Goal: Task Accomplishment & Management: Use online tool/utility

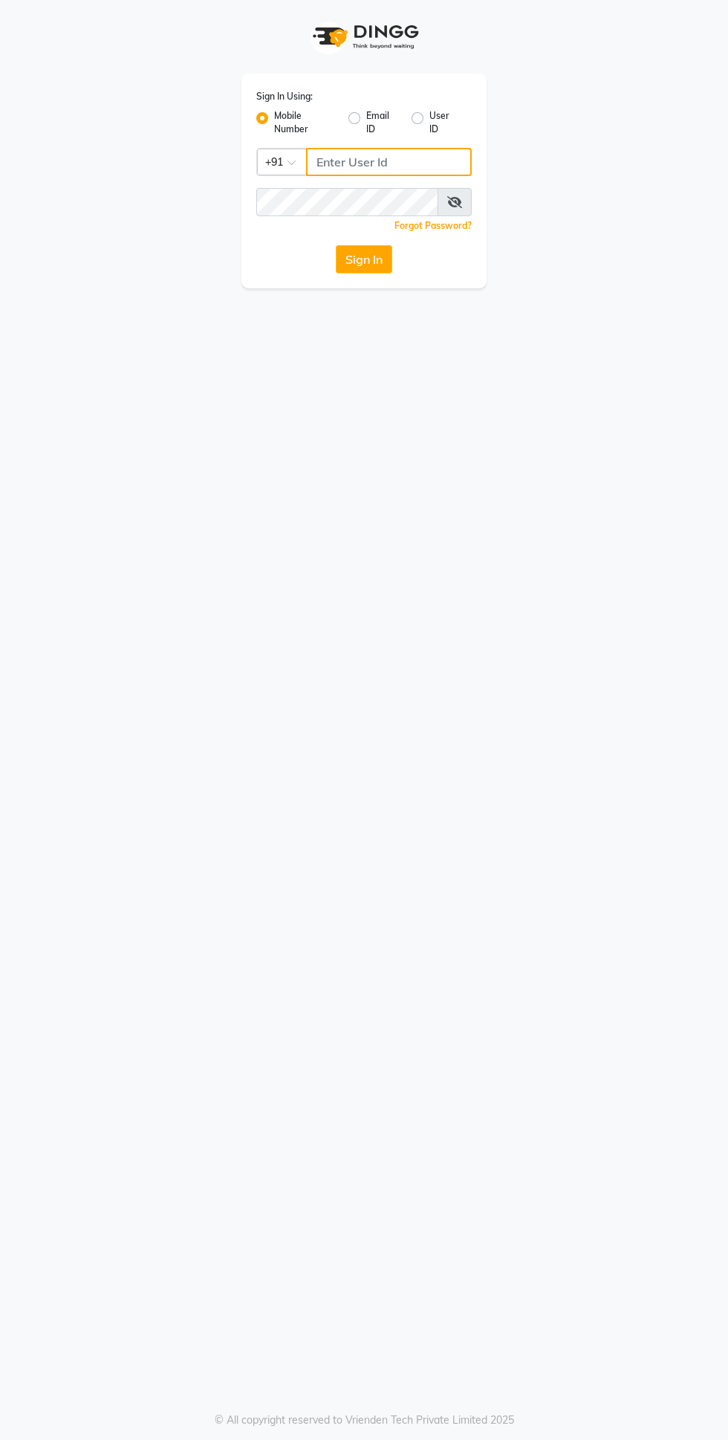
click at [354, 162] on input "Username" at bounding box center [389, 162] width 166 height 28
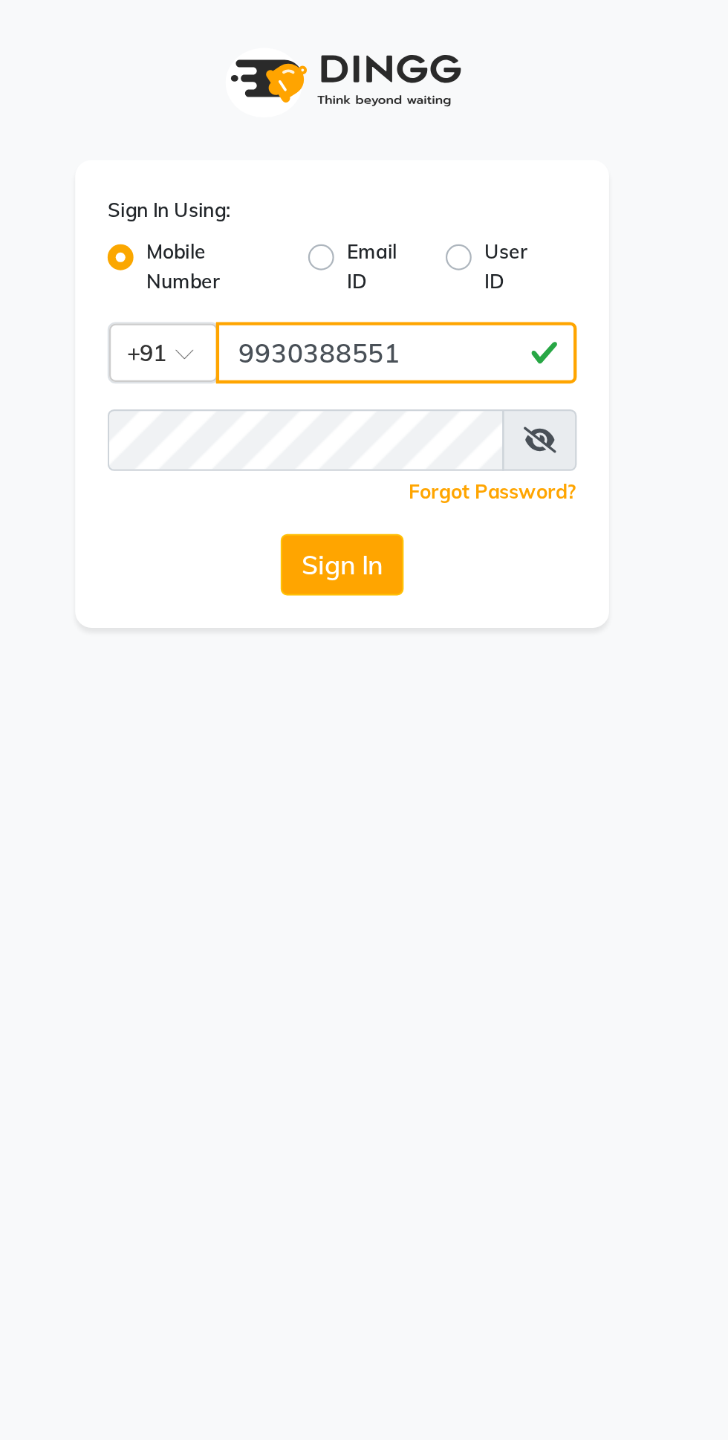
type input "9930388551"
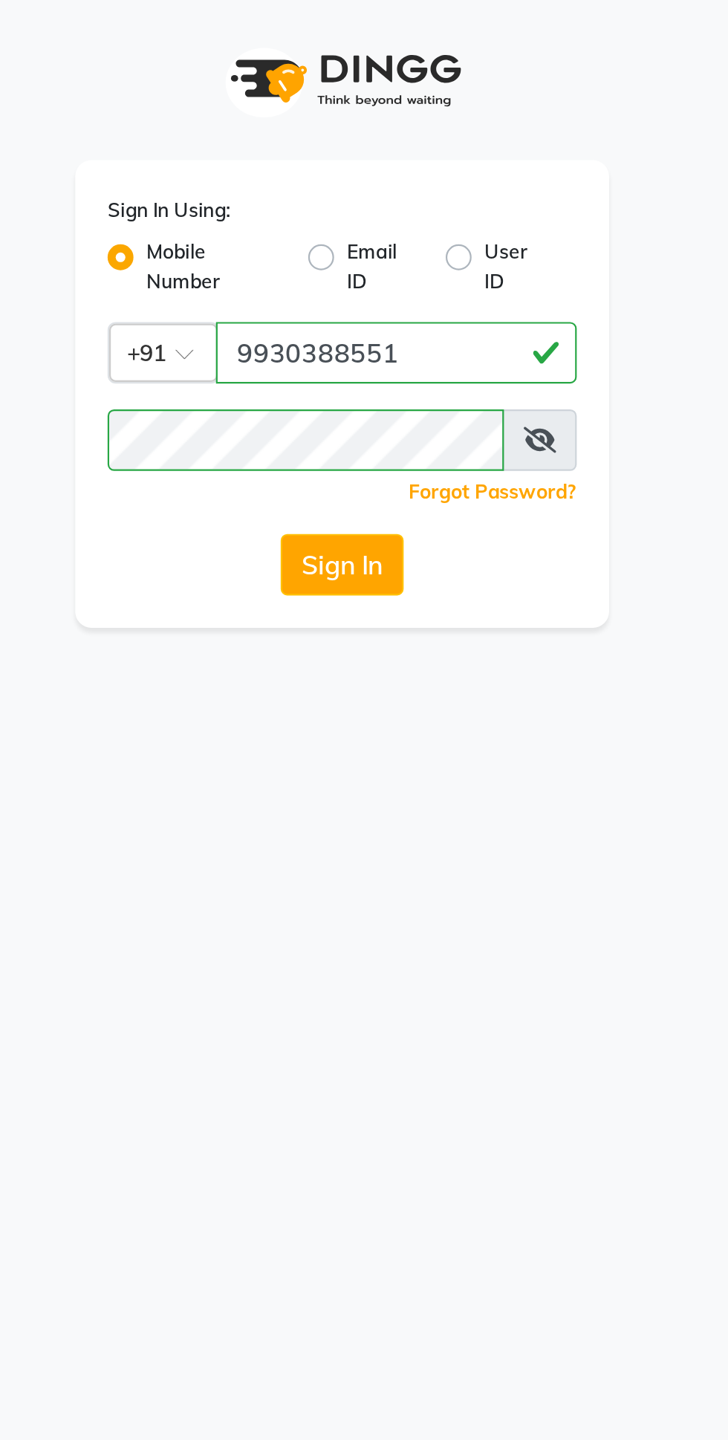
click at [380, 266] on button "Sign In" at bounding box center [364, 259] width 56 height 28
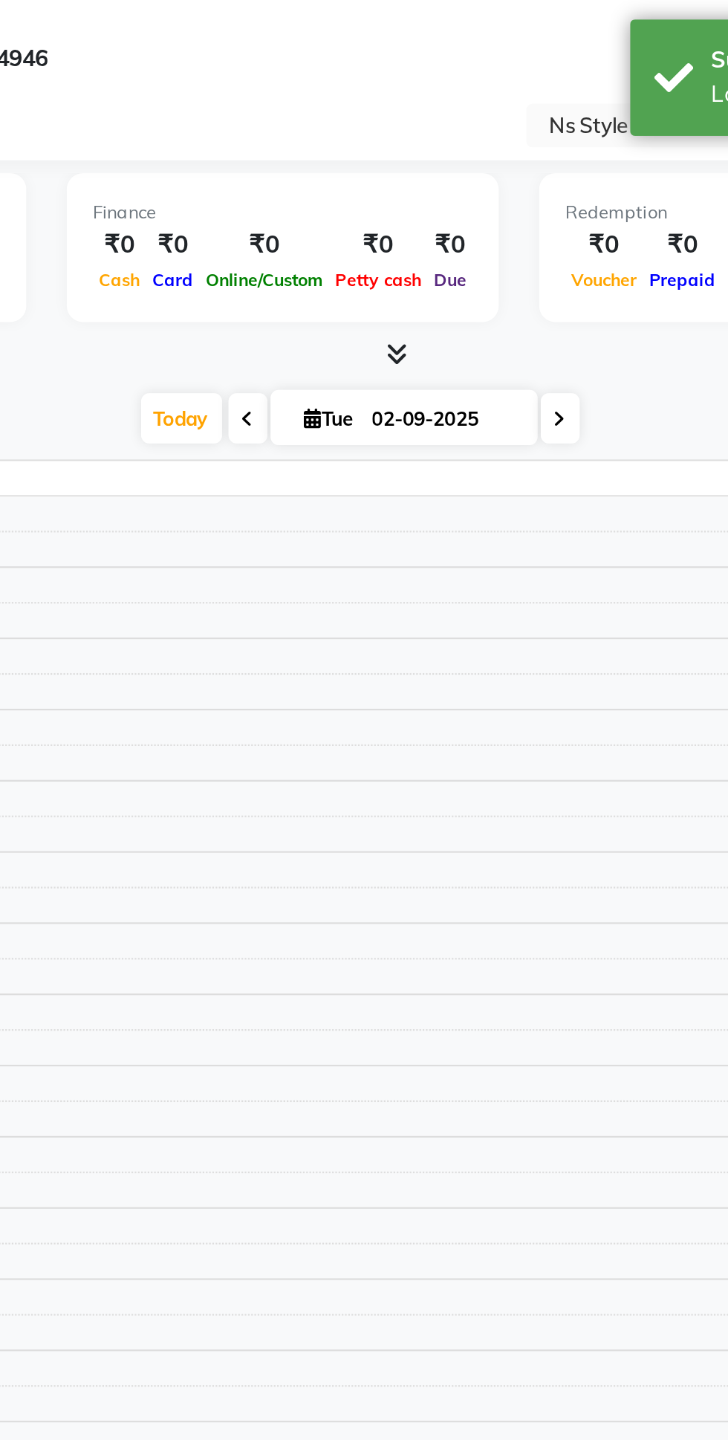
select select "en"
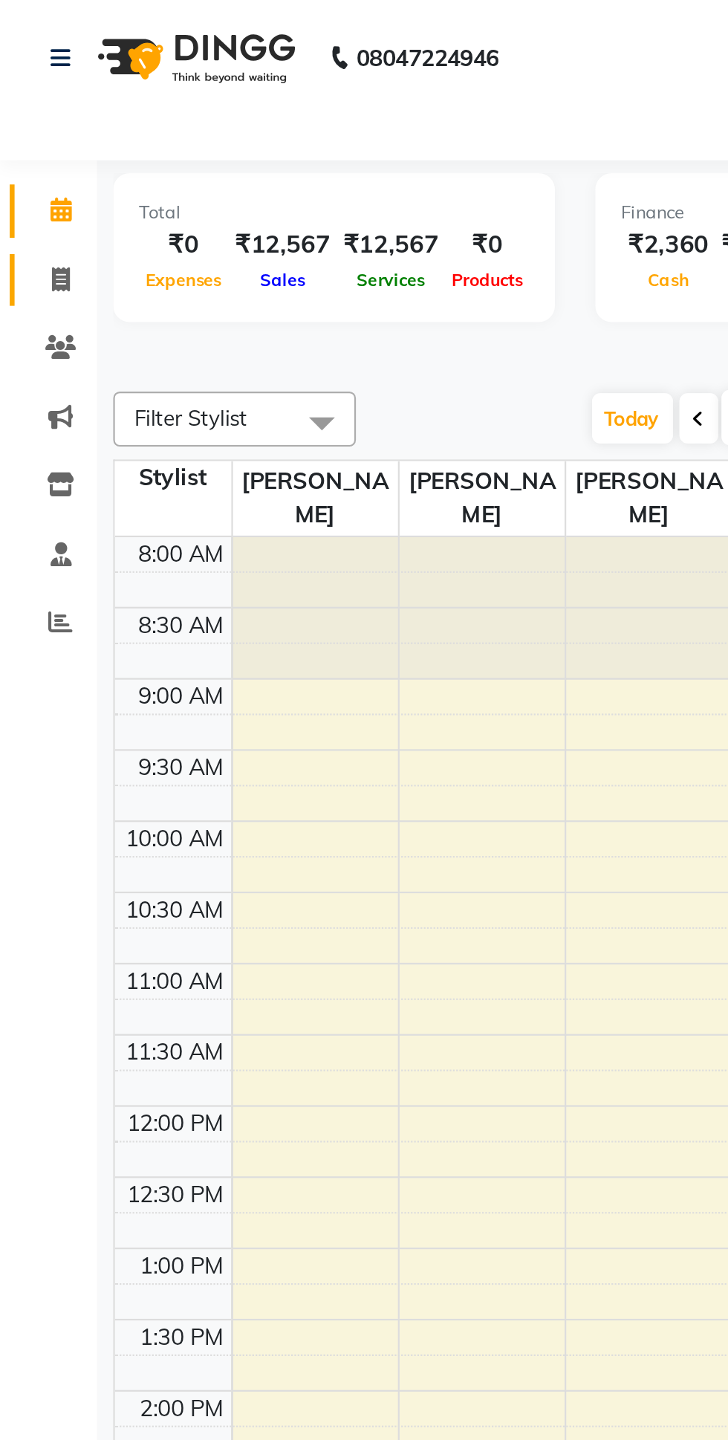
click at [37, 128] on span at bounding box center [28, 128] width 26 height 17
select select "service"
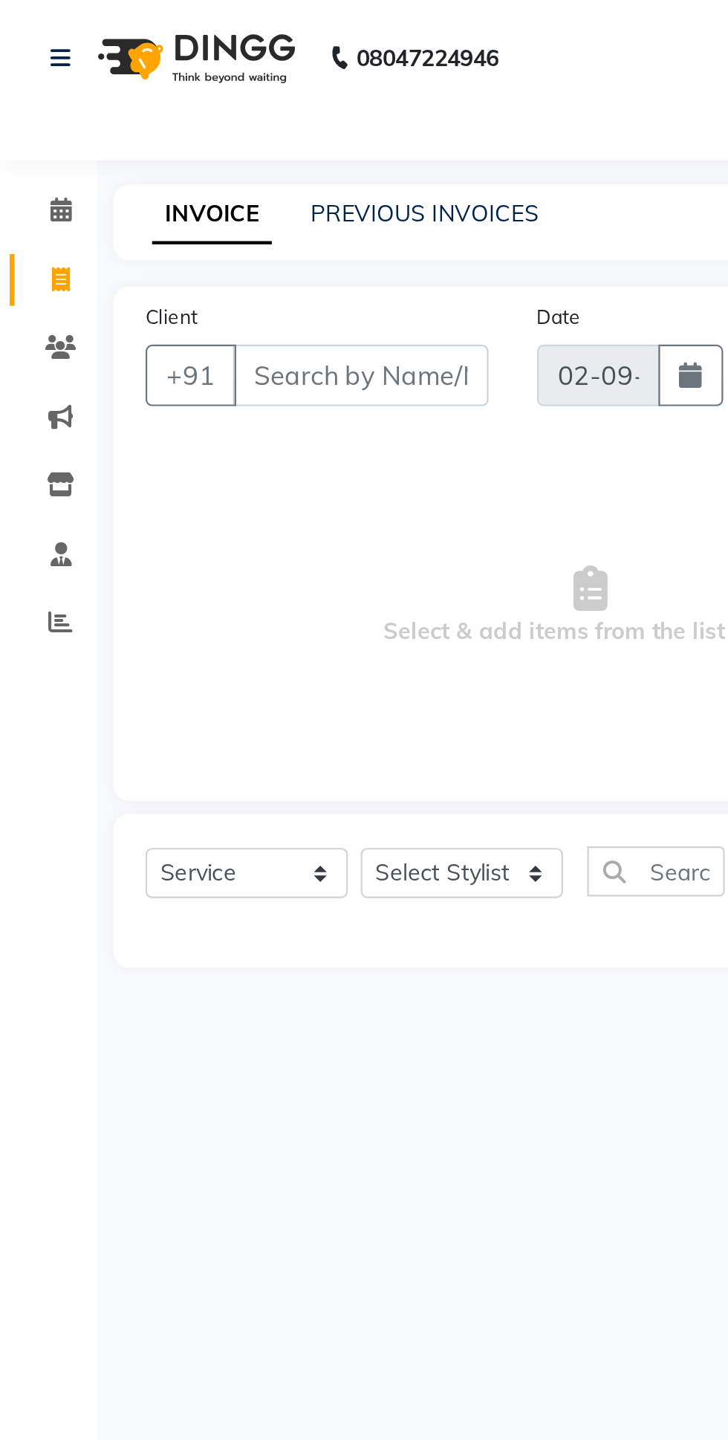
select select "5659"
type input "1394"
click at [183, 97] on link "PREVIOUS INVOICES" at bounding box center [195, 97] width 105 height 13
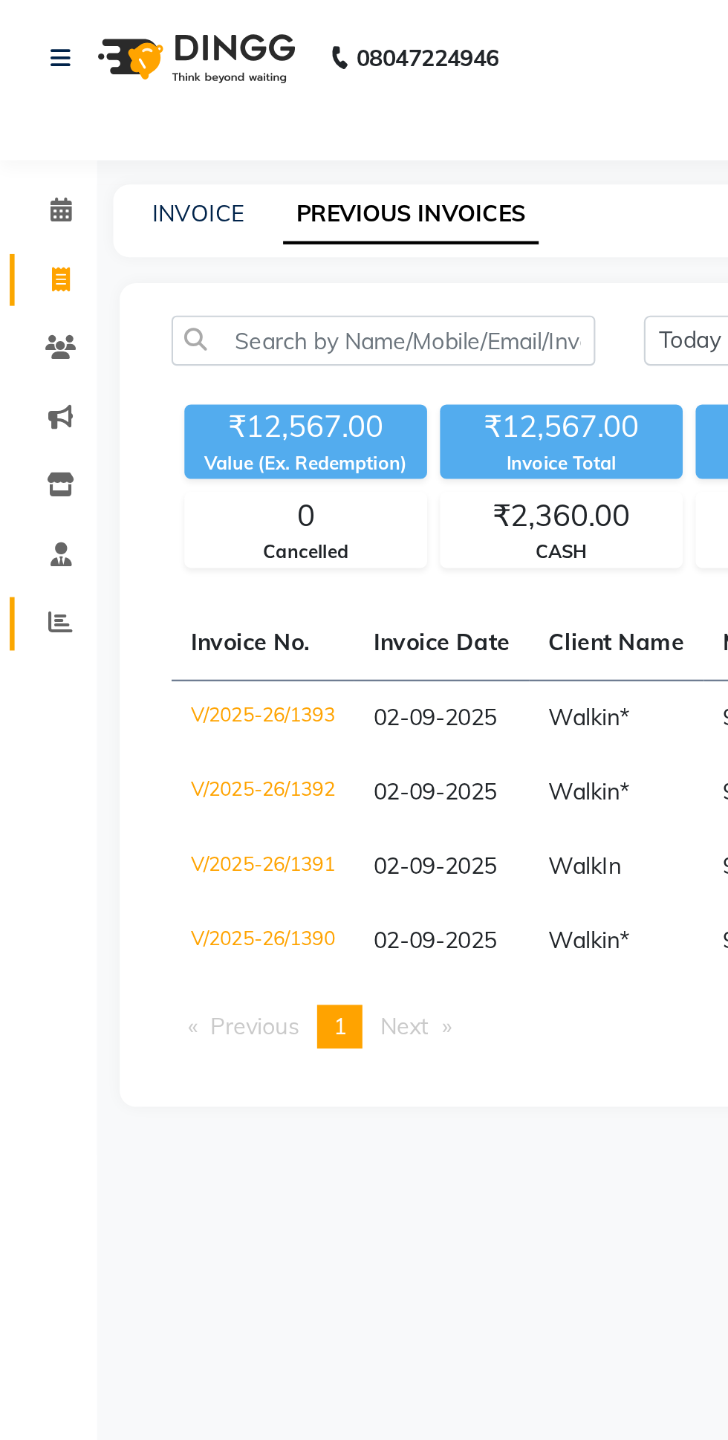
click at [16, 295] on link "Reports" at bounding box center [22, 286] width 36 height 25
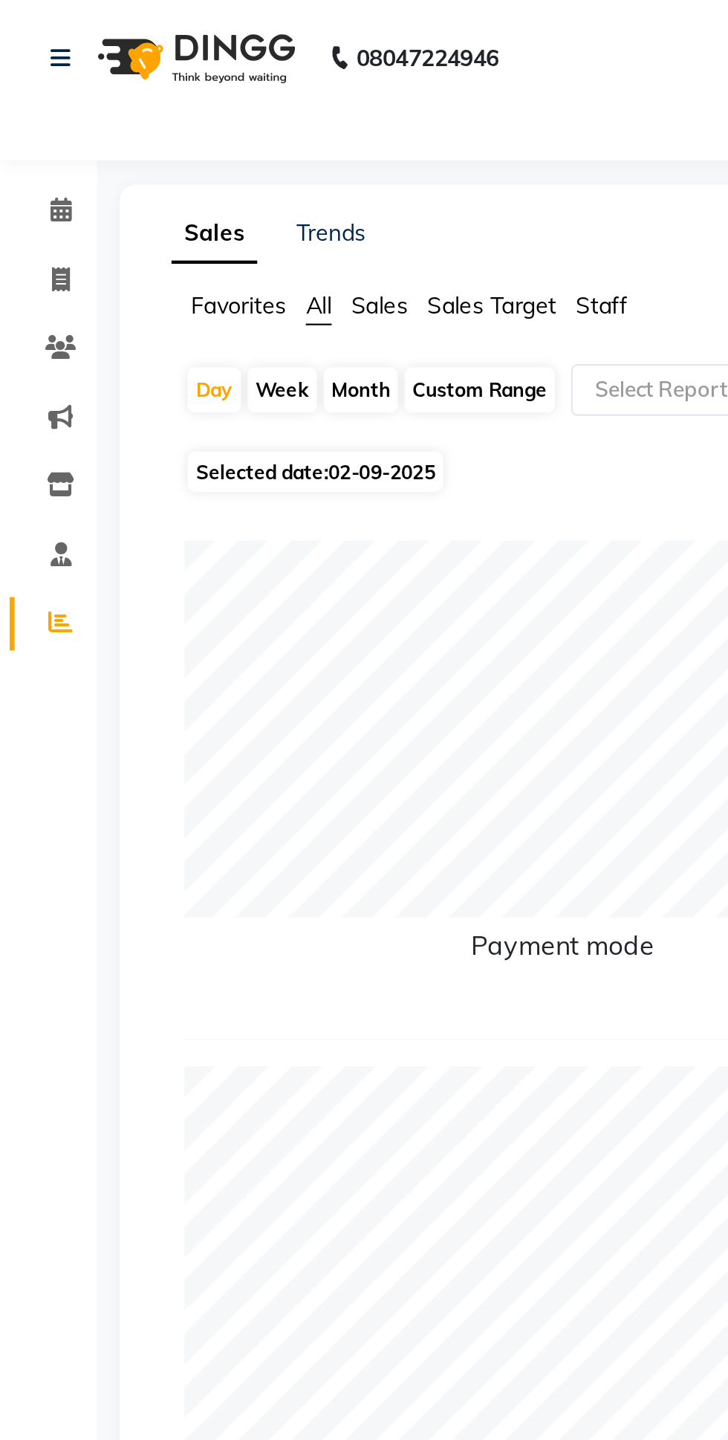
click at [287, 137] on span "Staff" at bounding box center [276, 140] width 24 height 13
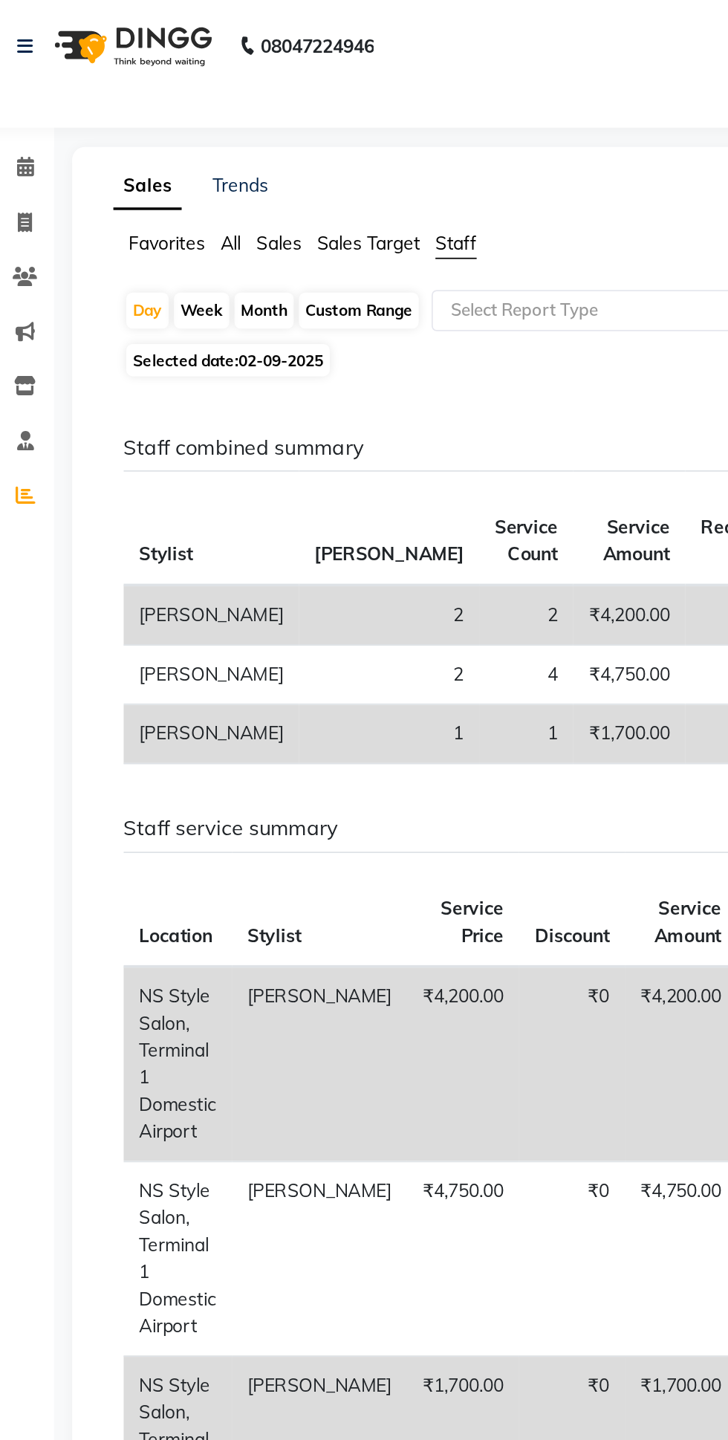
click at [163, 176] on div "Month" at bounding box center [166, 179] width 34 height 21
select select "9"
select select "2025"
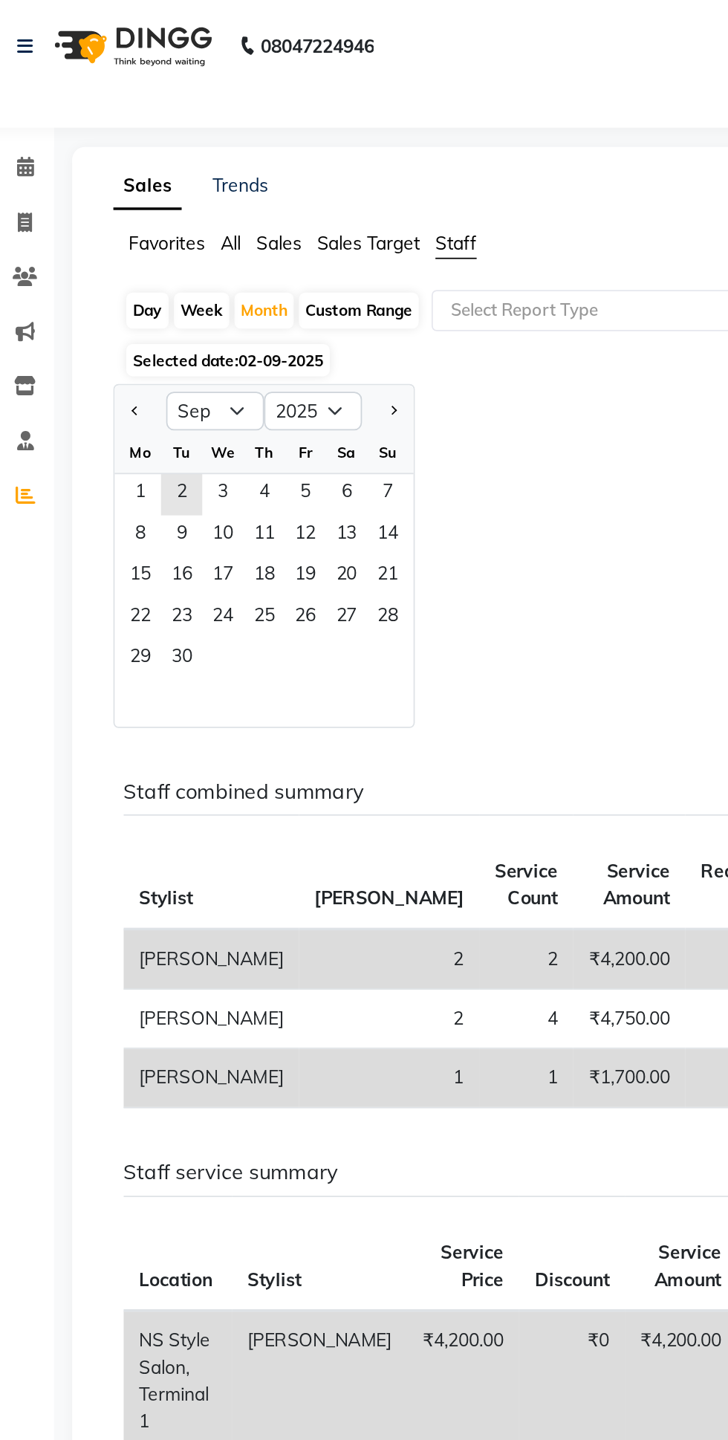
click at [94, 283] on span "1" at bounding box center [94, 285] width 24 height 24
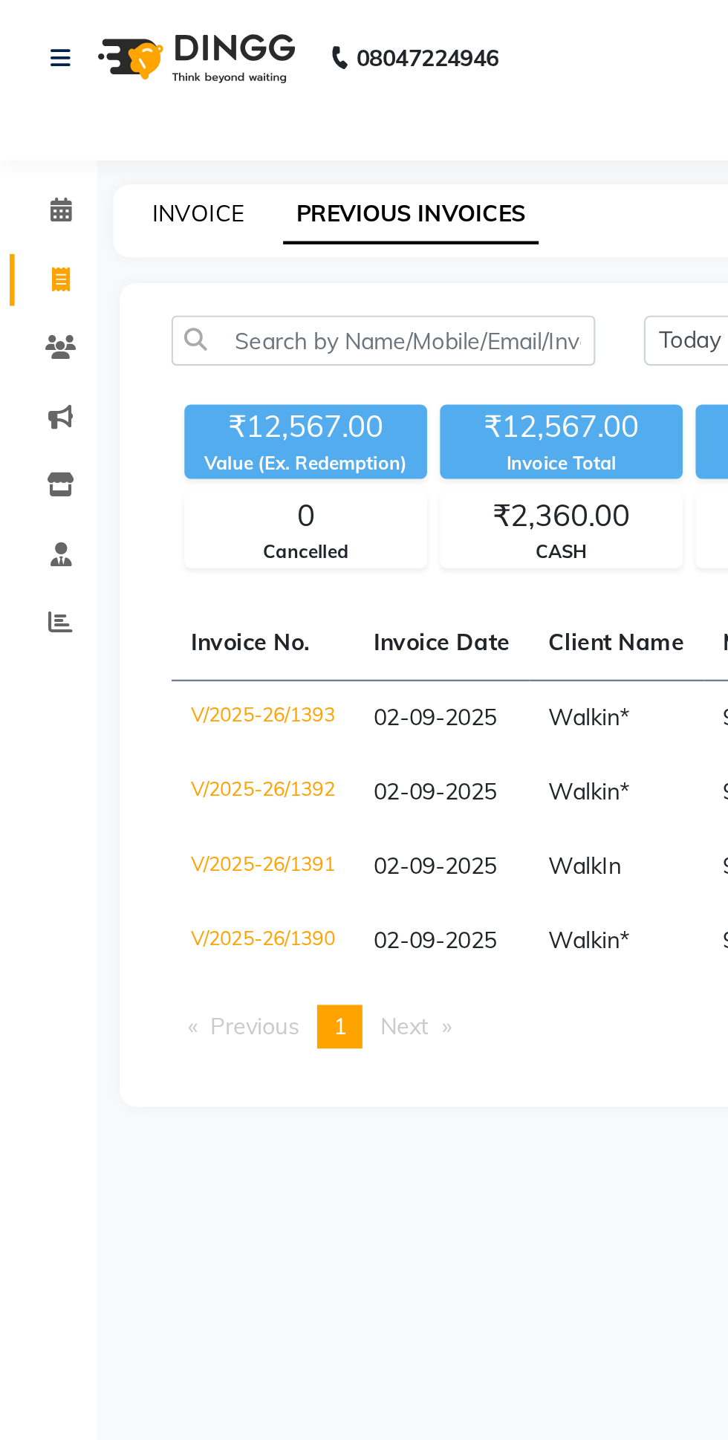
click at [97, 93] on link "INVOICE" at bounding box center [91, 97] width 42 height 13
select select "service"
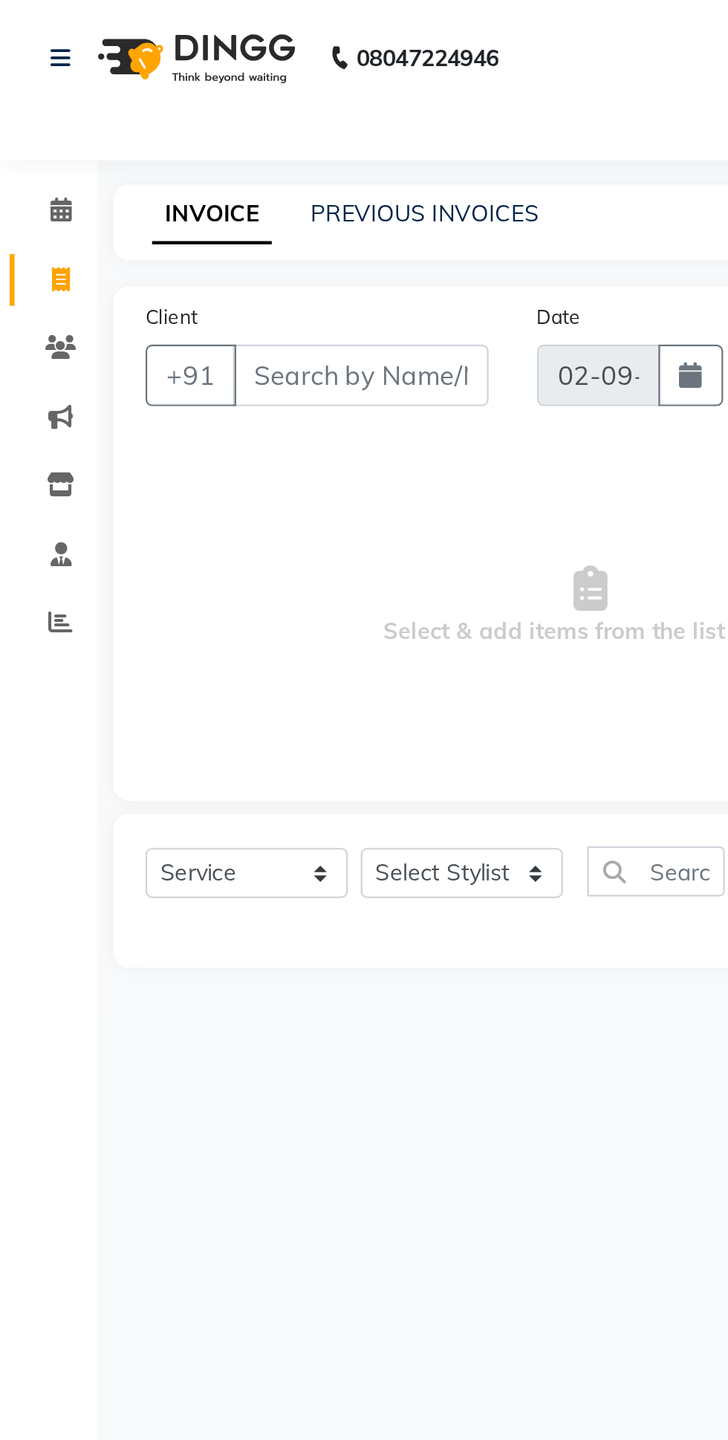
type input "1394"
select select "5659"
